Goal: Complete application form: Complete application form

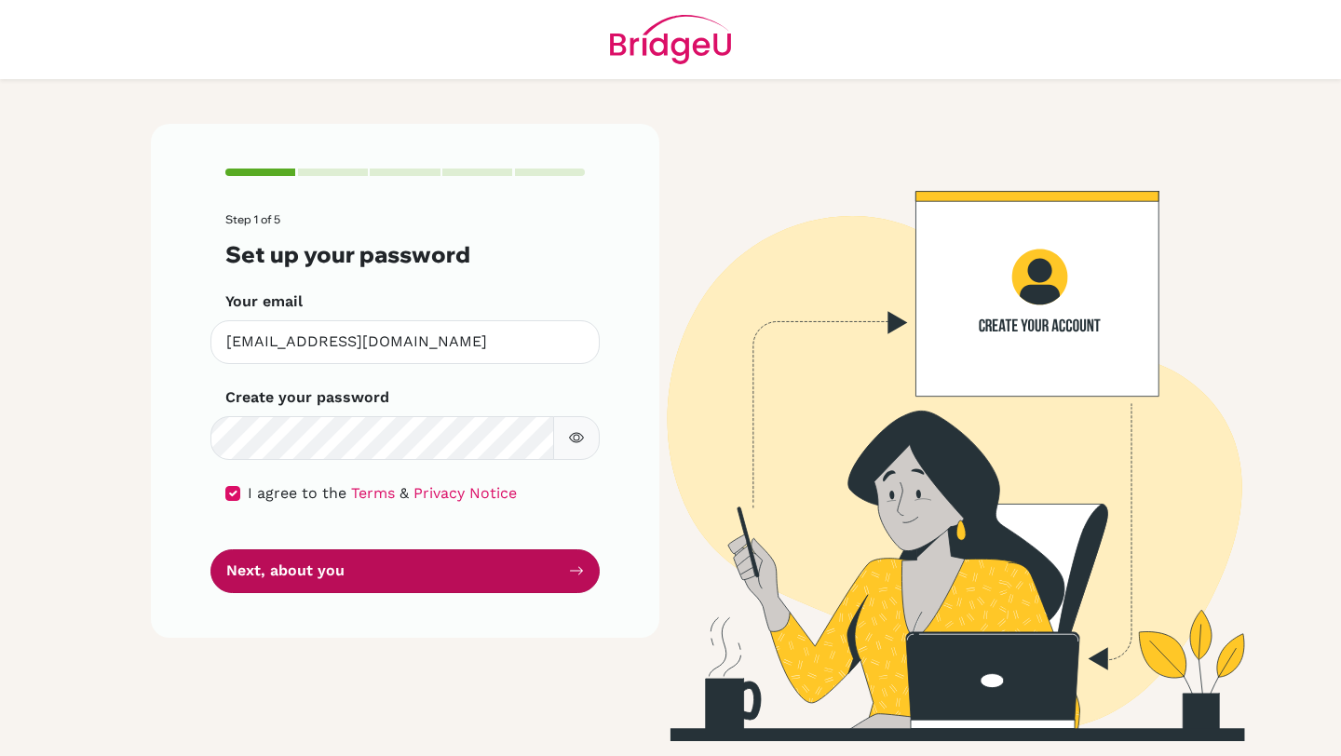
click at [574, 568] on icon "submit" at bounding box center [576, 570] width 15 height 15
click at [561, 562] on button "Next, about you" at bounding box center [404, 571] width 389 height 44
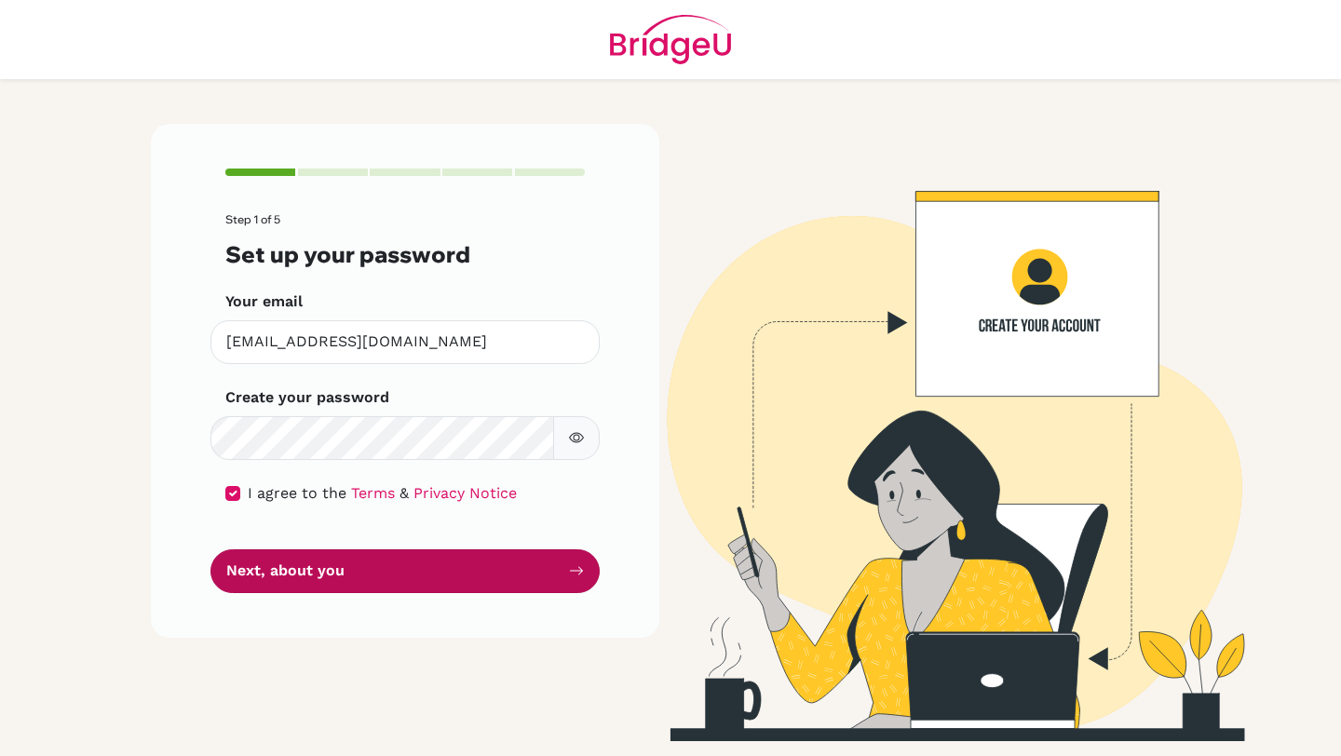
click at [561, 562] on button "Next, about you" at bounding box center [404, 571] width 389 height 44
click at [270, 564] on button "Next, about you" at bounding box center [404, 571] width 389 height 44
click at [342, 561] on button "Next, about you" at bounding box center [404, 571] width 389 height 44
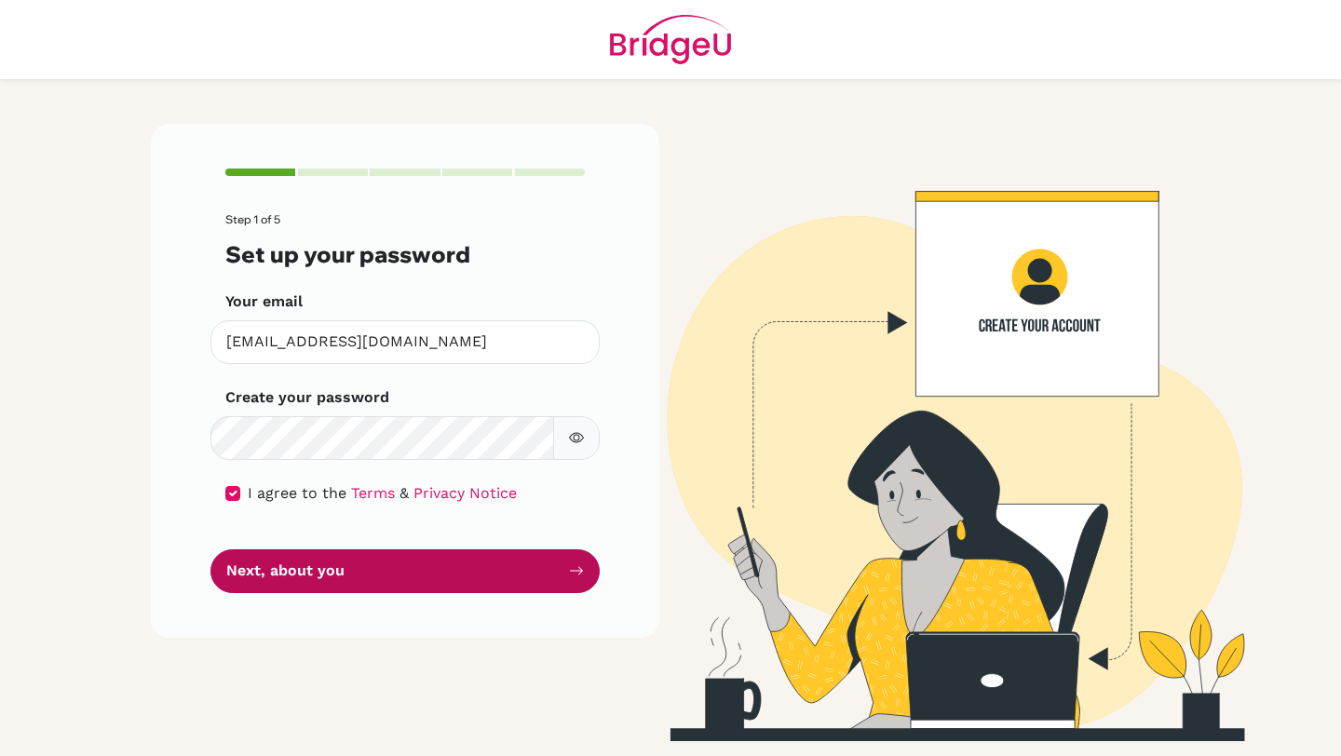
click at [342, 561] on button "Next, about you" at bounding box center [404, 571] width 389 height 44
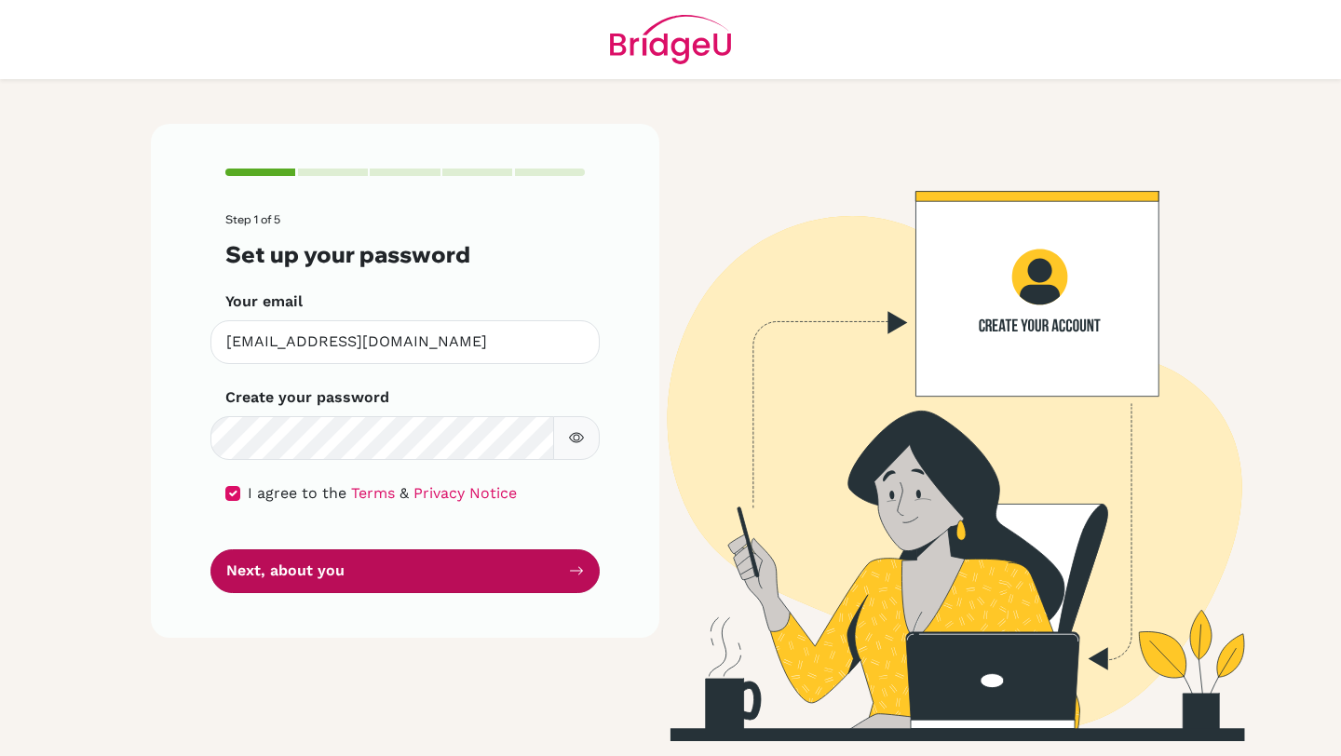
click at [342, 561] on button "Next, about you" at bounding box center [404, 571] width 389 height 44
click at [522, 578] on button "Next, about you" at bounding box center [404, 571] width 389 height 44
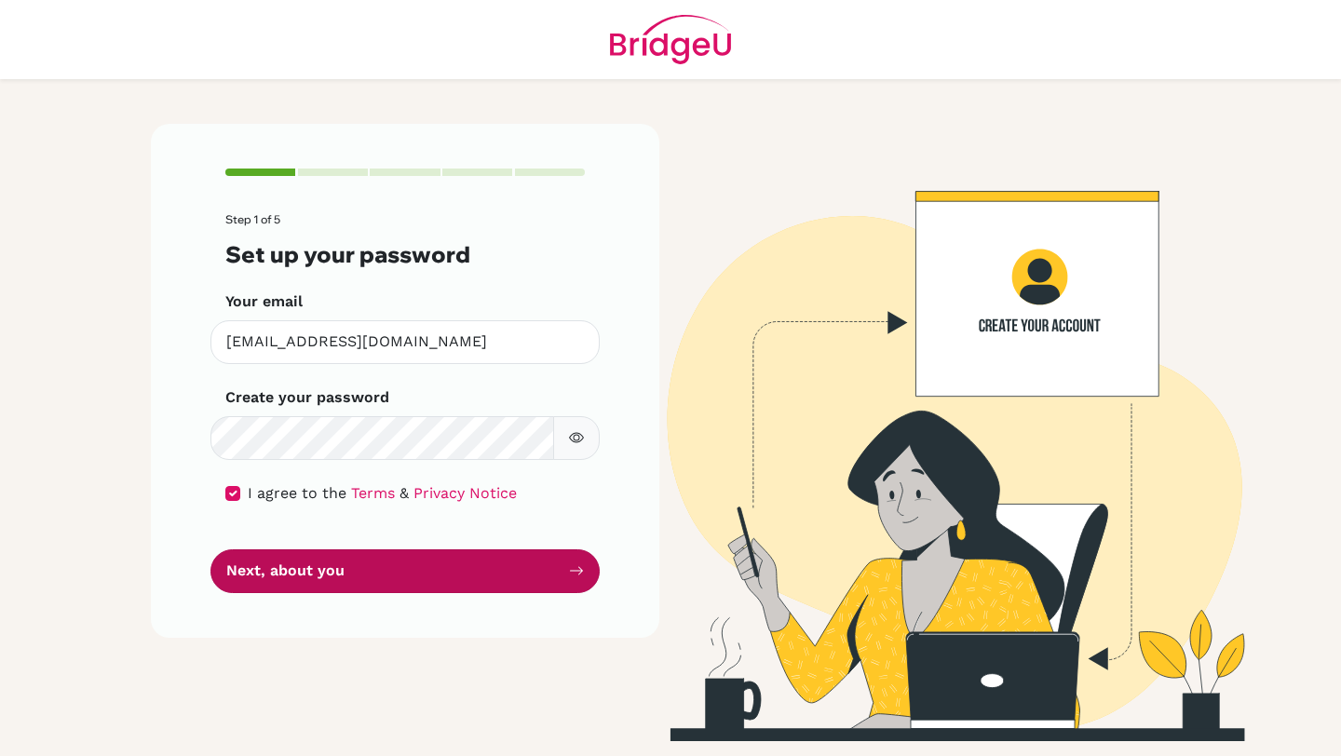
click at [522, 578] on button "Next, about you" at bounding box center [404, 571] width 389 height 44
click at [550, 569] on button "Next, about you" at bounding box center [404, 571] width 389 height 44
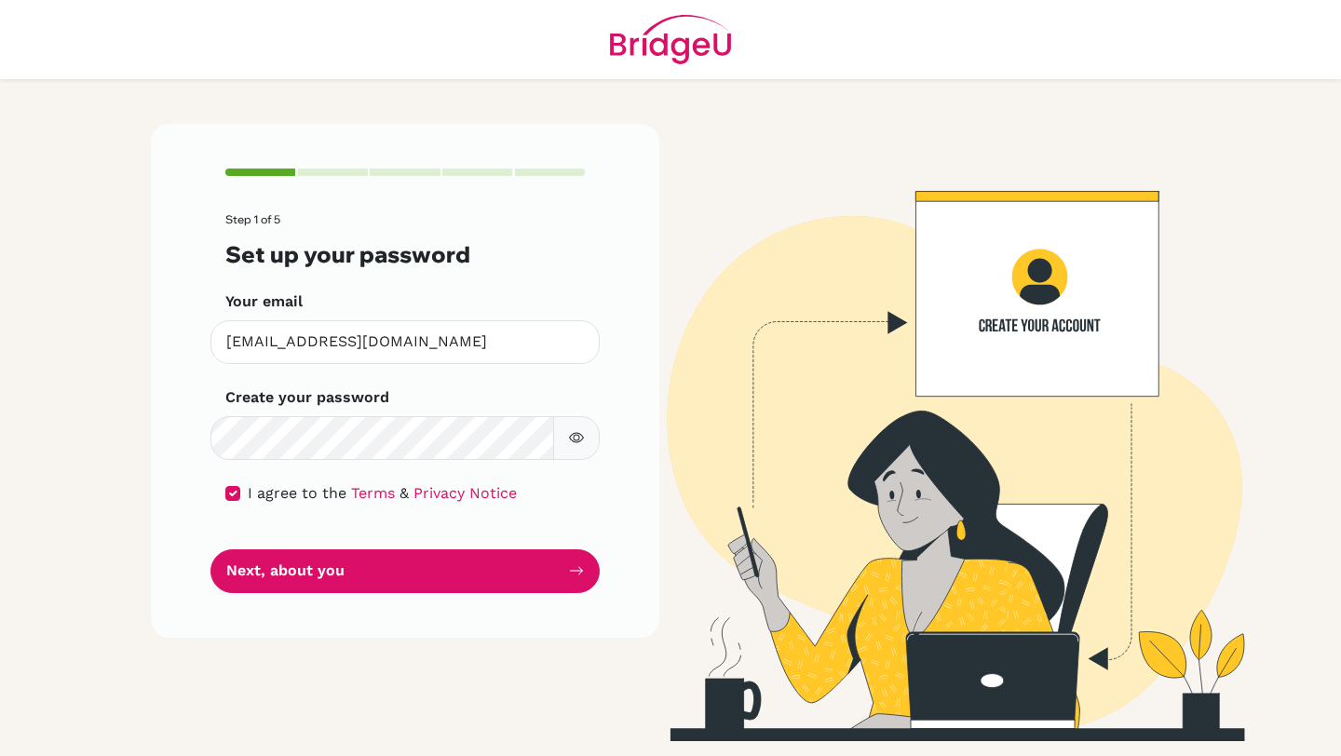
click at [1155, 61] on header at bounding box center [670, 39] width 1341 height 79
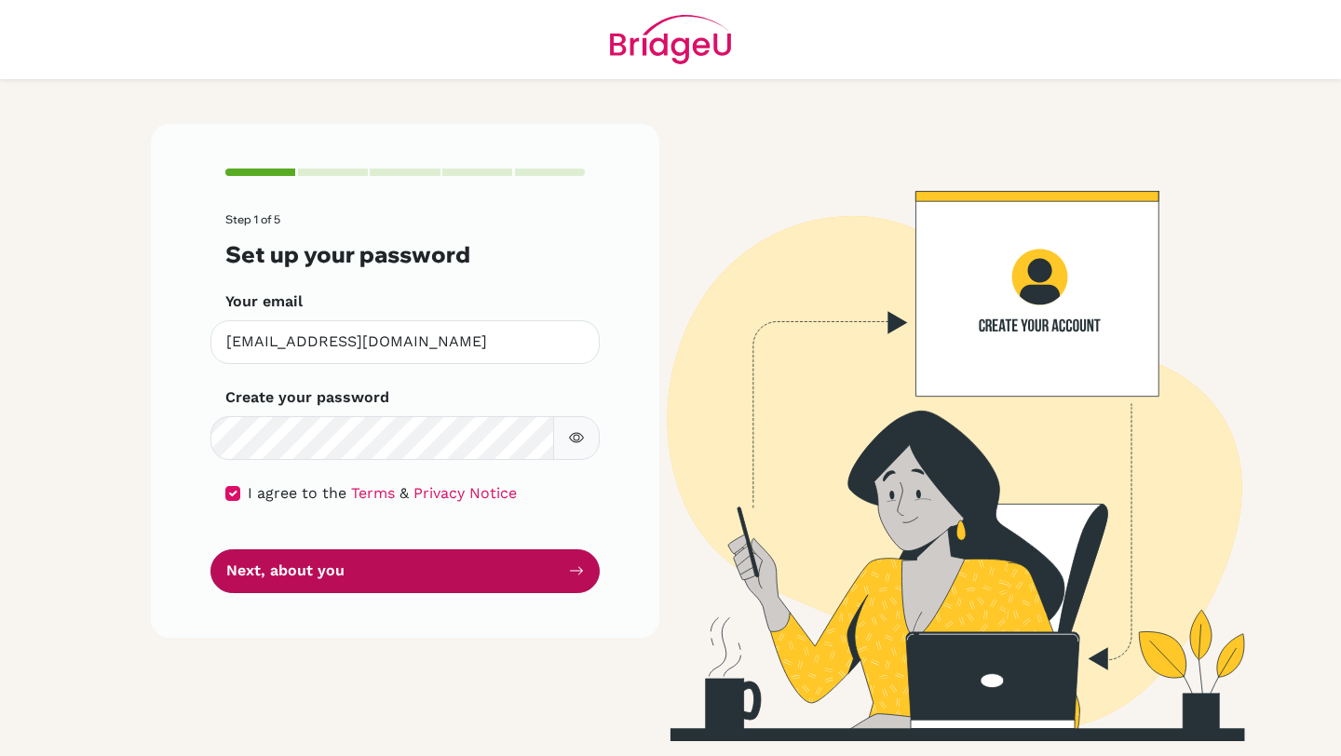
click at [472, 566] on button "Next, about you" at bounding box center [404, 571] width 389 height 44
click at [472, 568] on button "Next, about you" at bounding box center [404, 571] width 389 height 44
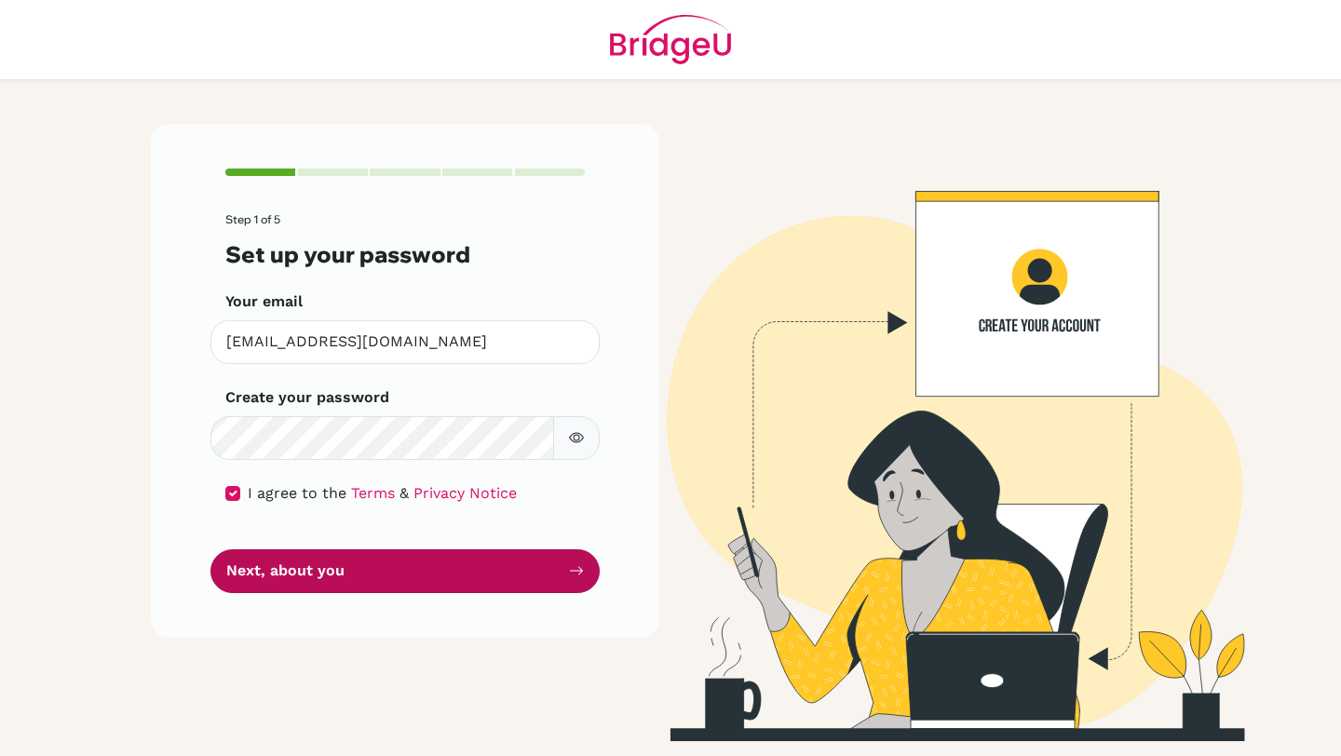
click at [472, 568] on button "Next, about you" at bounding box center [404, 571] width 389 height 44
click at [475, 569] on button "Next, about you" at bounding box center [404, 571] width 389 height 44
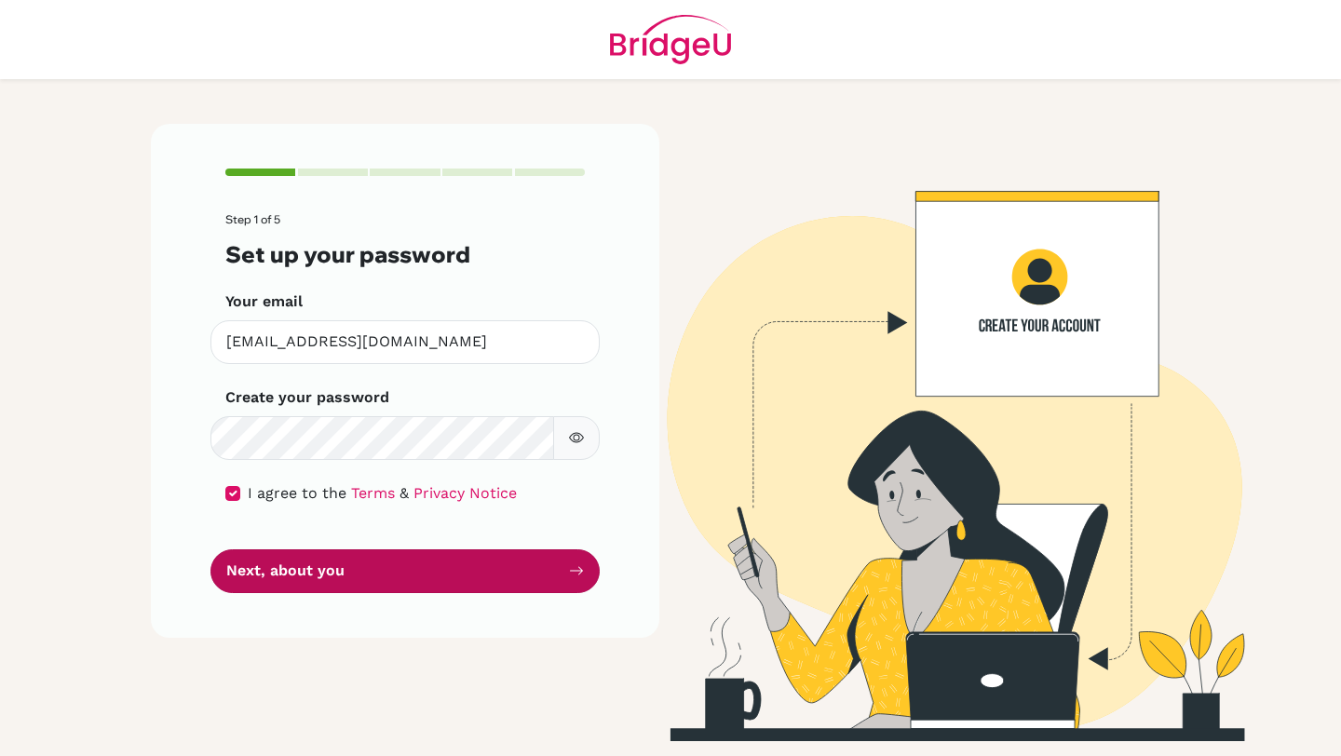
click at [475, 569] on button "Next, about you" at bounding box center [404, 571] width 389 height 44
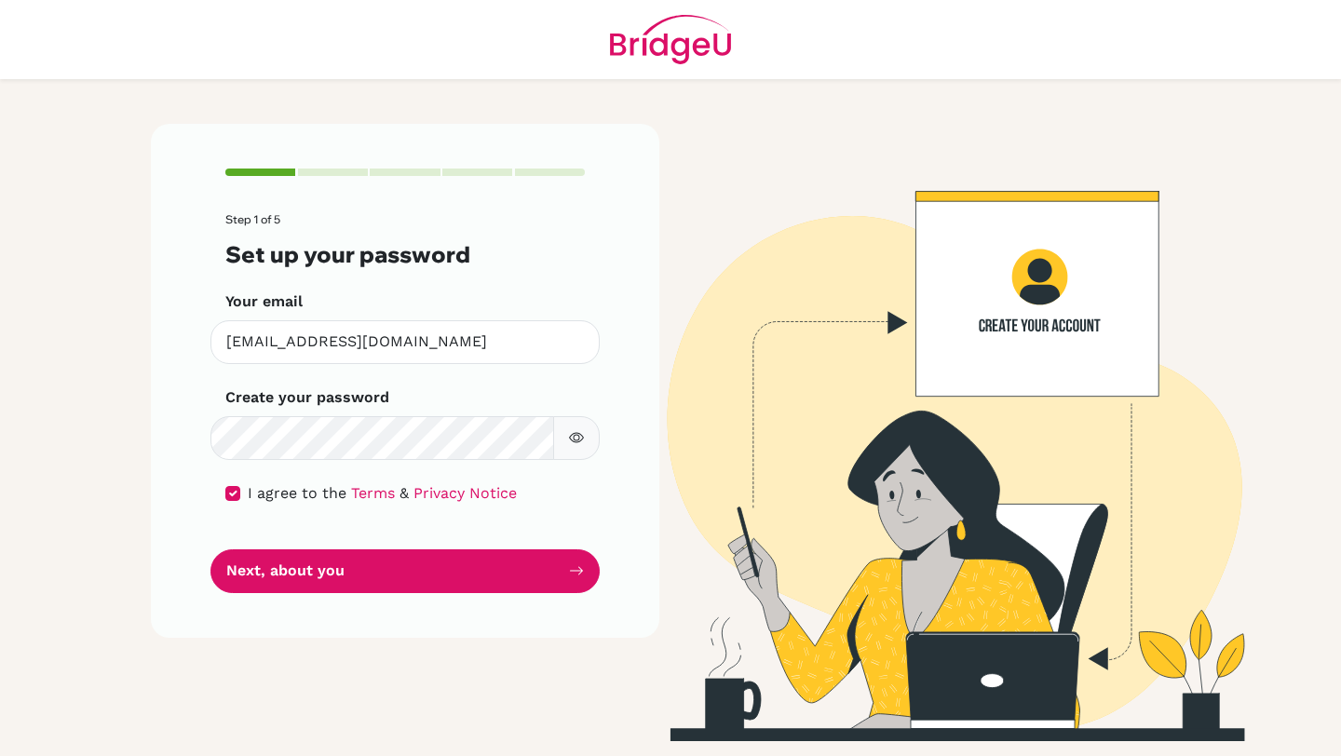
click at [574, 500] on div "I agree to the Terms & Privacy Notice" at bounding box center [404, 493] width 359 height 22
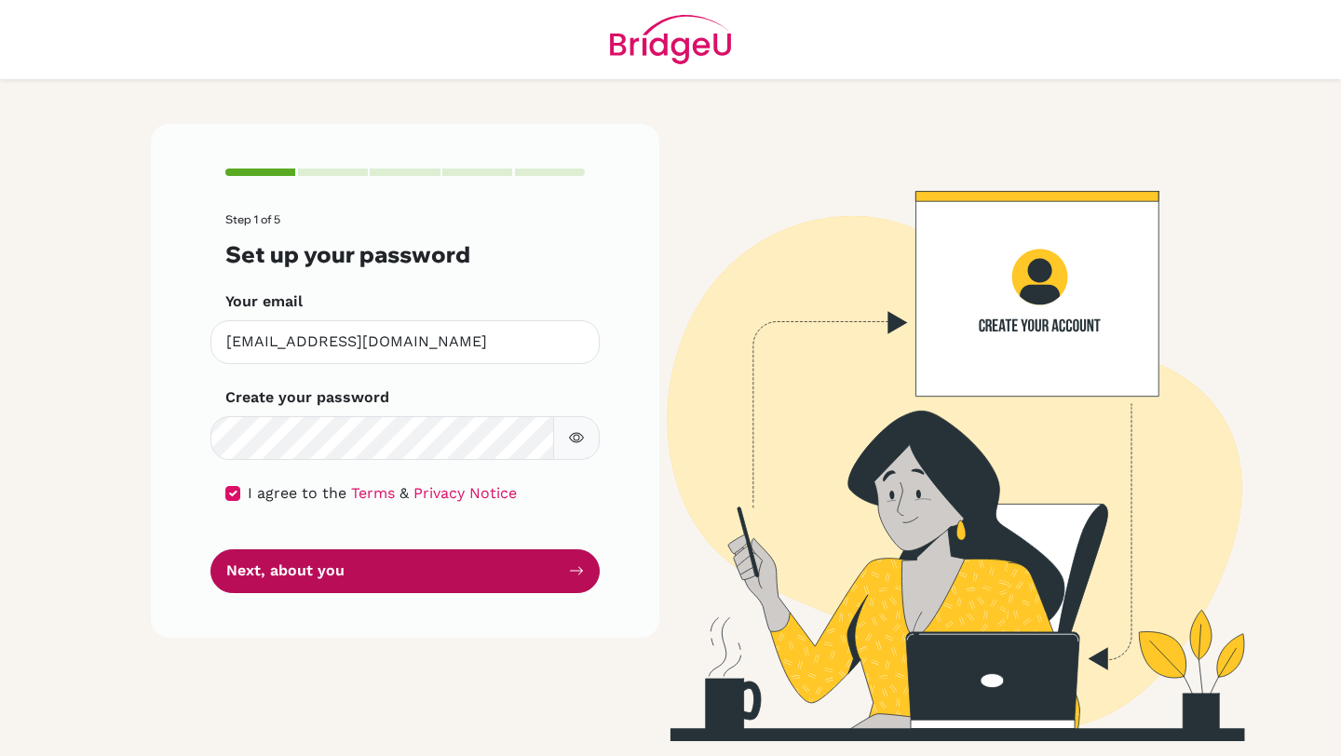
click at [562, 571] on button "Next, about you" at bounding box center [404, 571] width 389 height 44
